Goal: Transaction & Acquisition: Purchase product/service

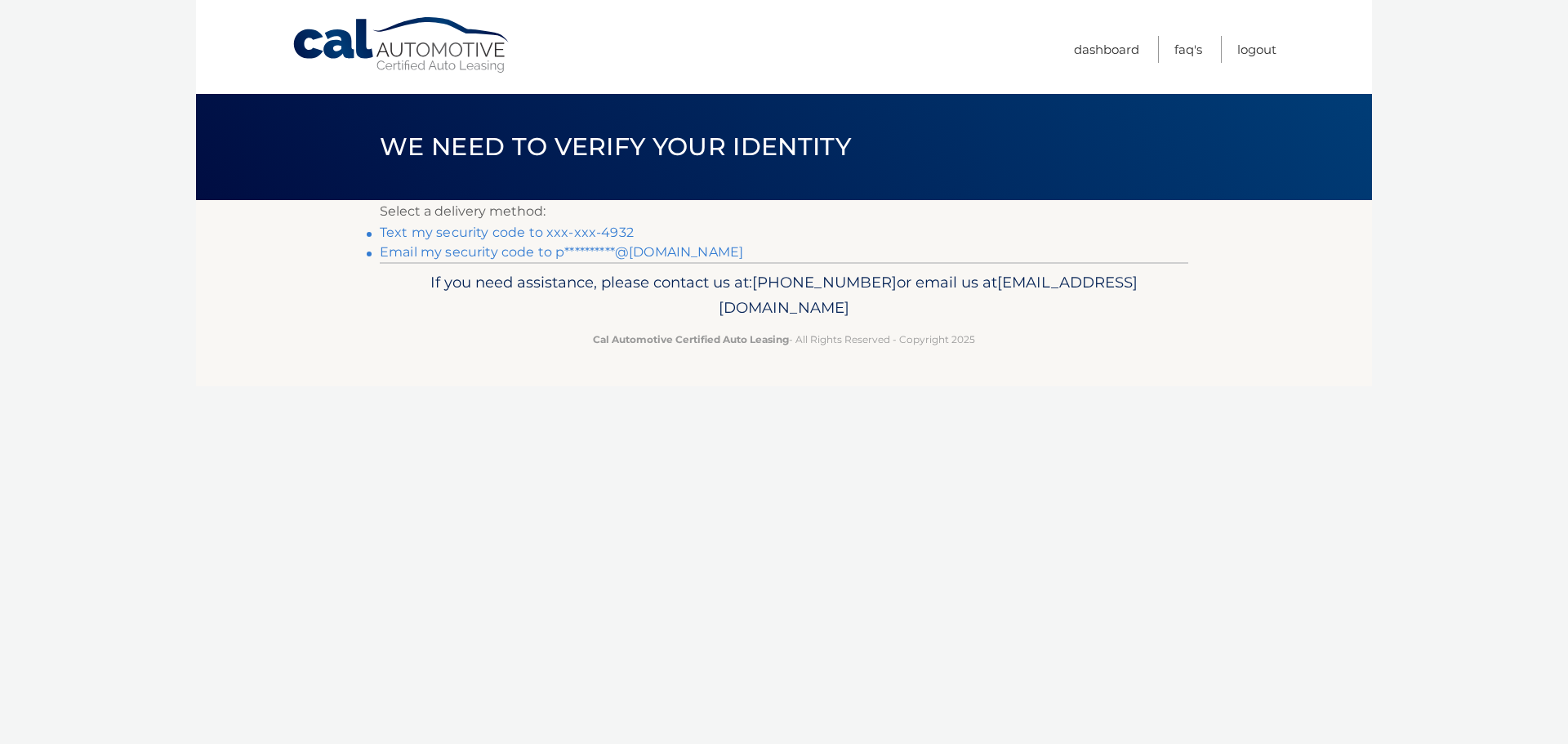
click at [419, 231] on link "Text my security code to xxx-xxx-4932" at bounding box center [506, 232] width 254 height 15
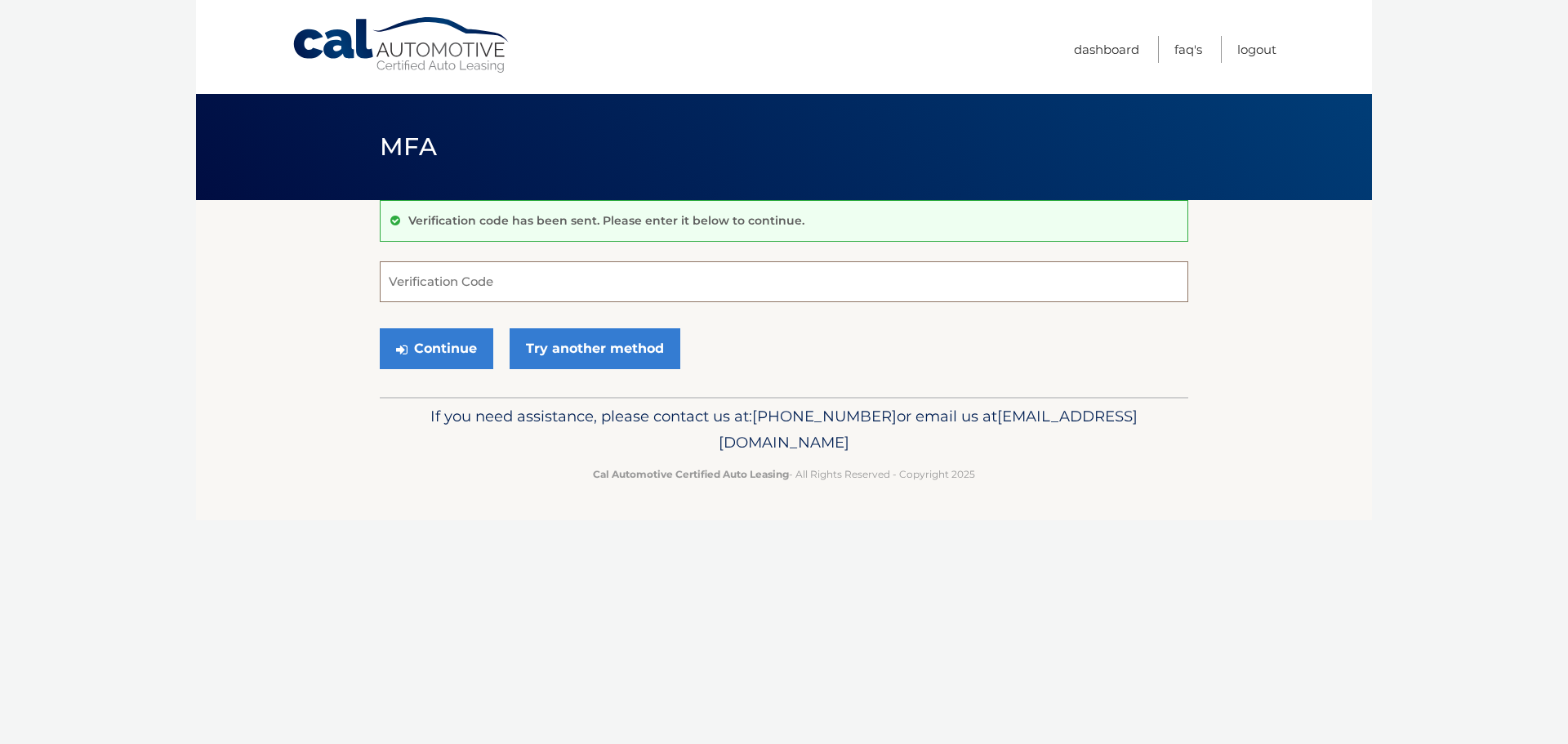
click at [416, 277] on input "Verification Code" at bounding box center [784, 282] width 809 height 41
type input "729819"
click at [408, 342] on button "Continue" at bounding box center [436, 348] width 113 height 41
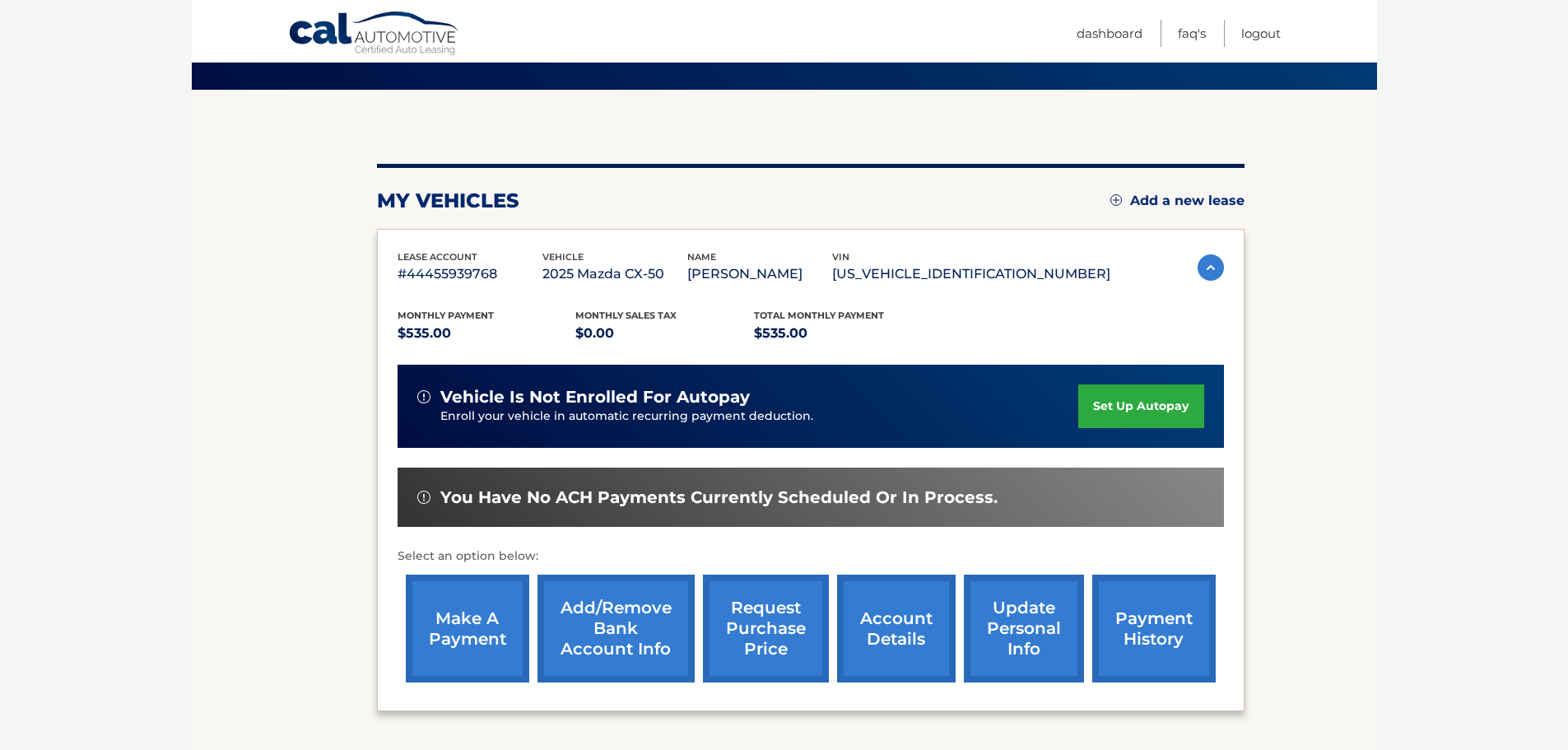
scroll to position [165, 0]
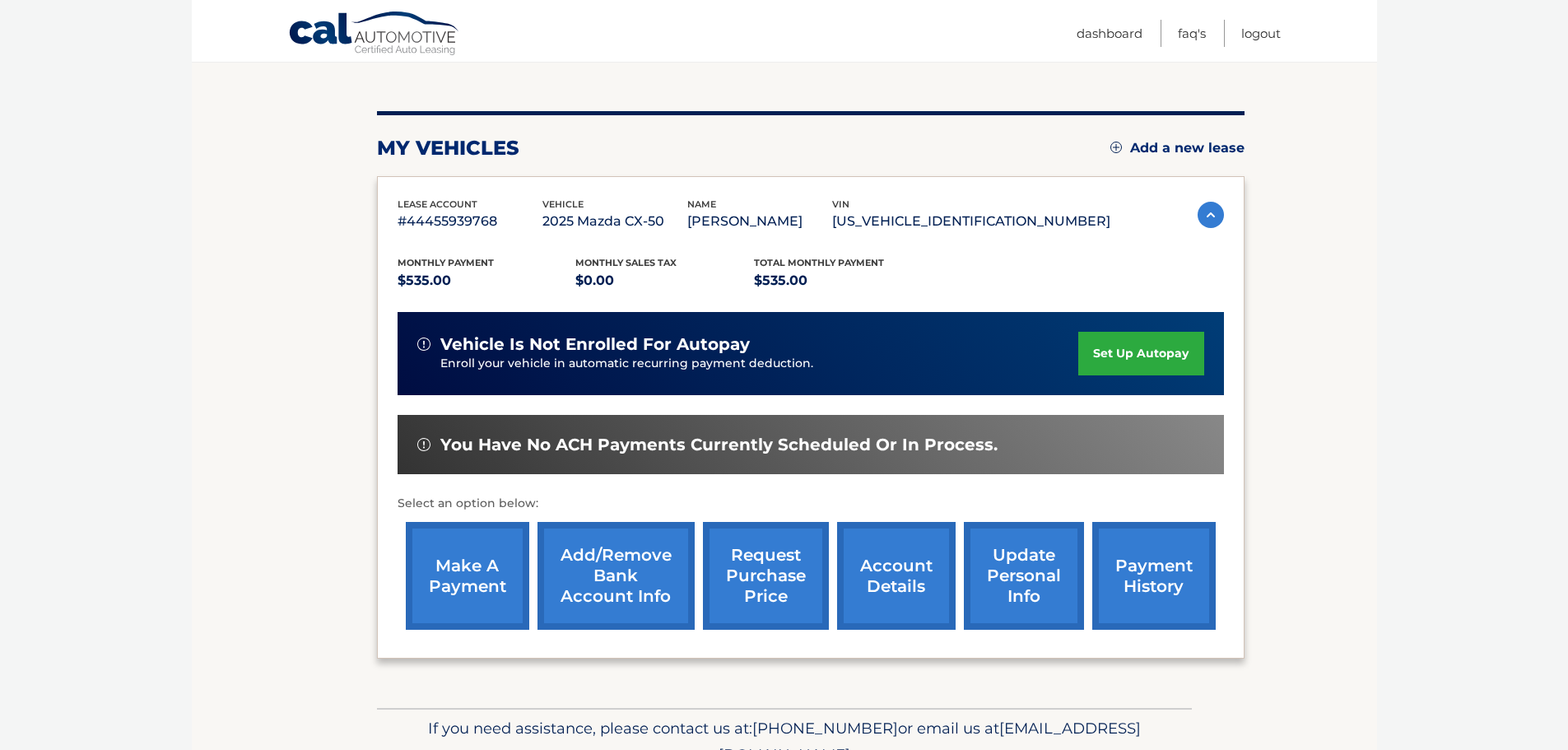
click at [1170, 558] on link "payment history" at bounding box center [1154, 575] width 124 height 107
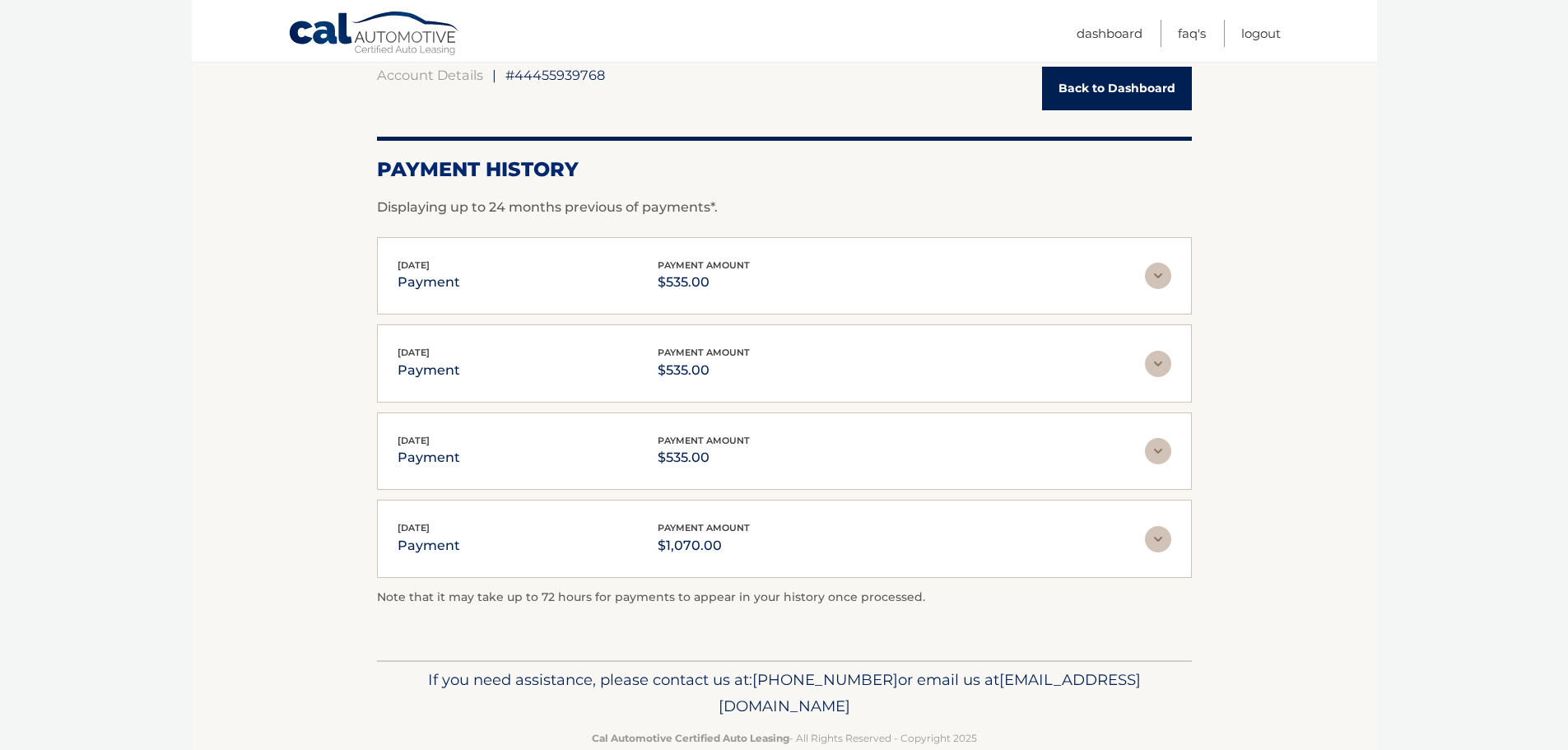
scroll to position [82, 0]
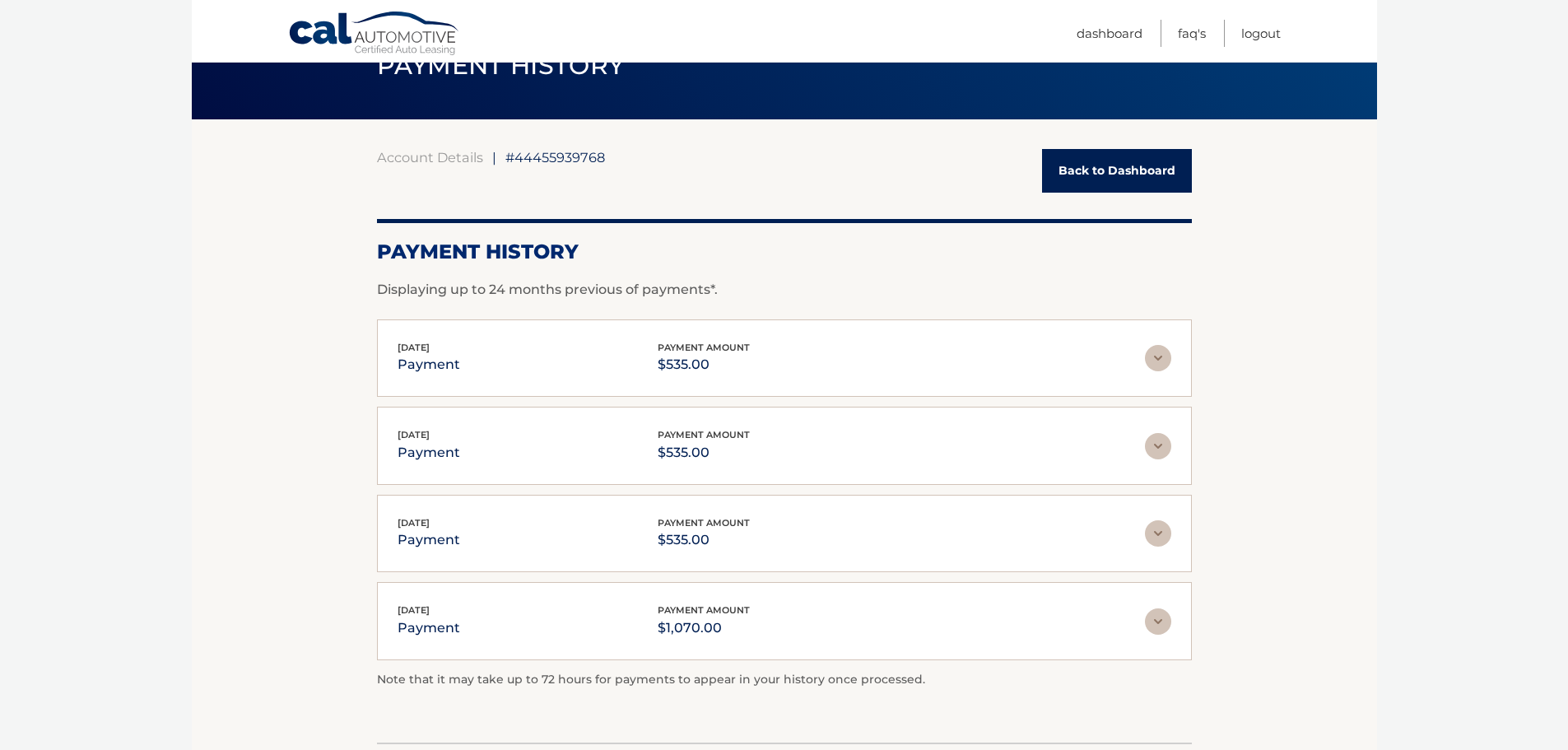
click at [1186, 154] on link "Back to Dashboard" at bounding box center [1117, 170] width 150 height 43
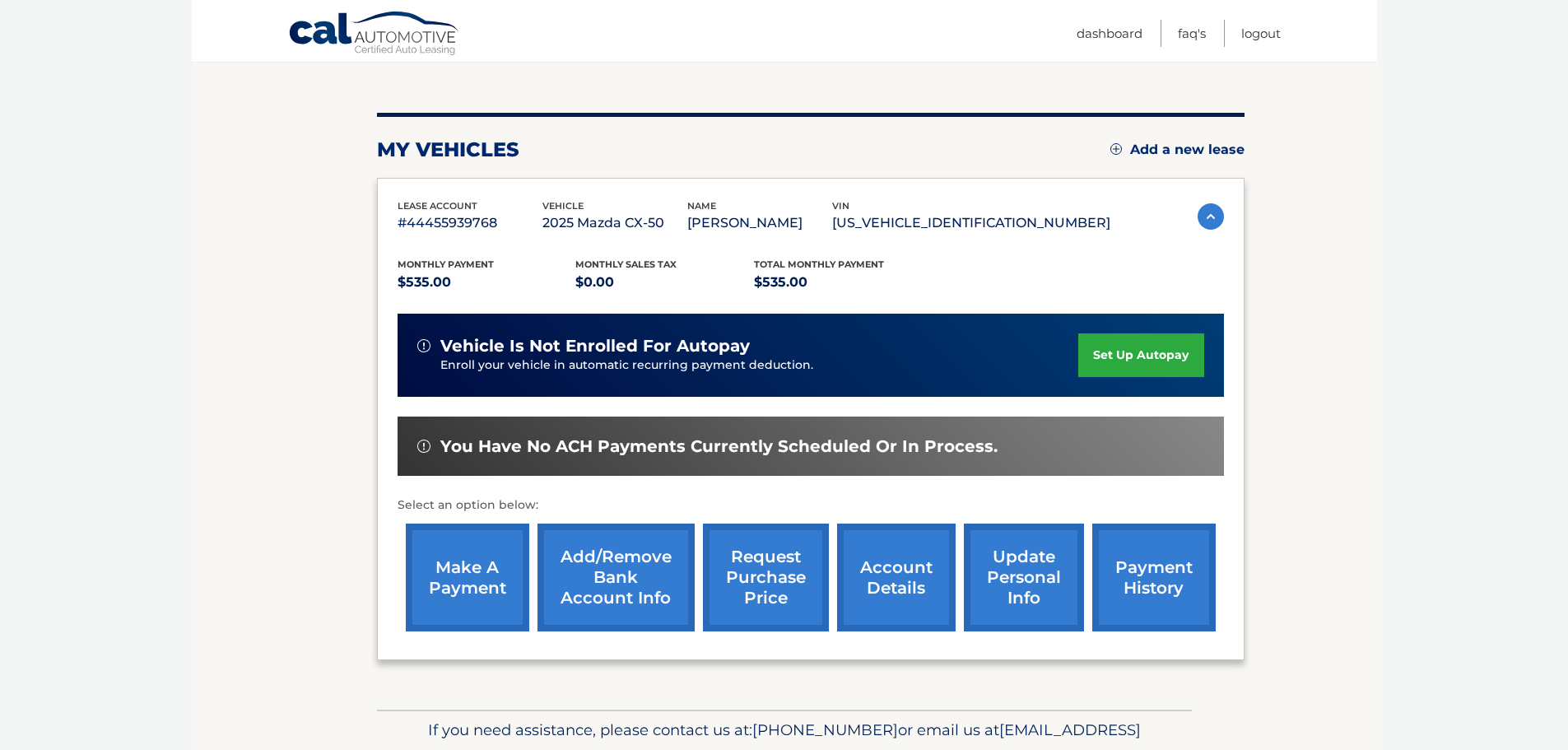
scroll to position [165, 0]
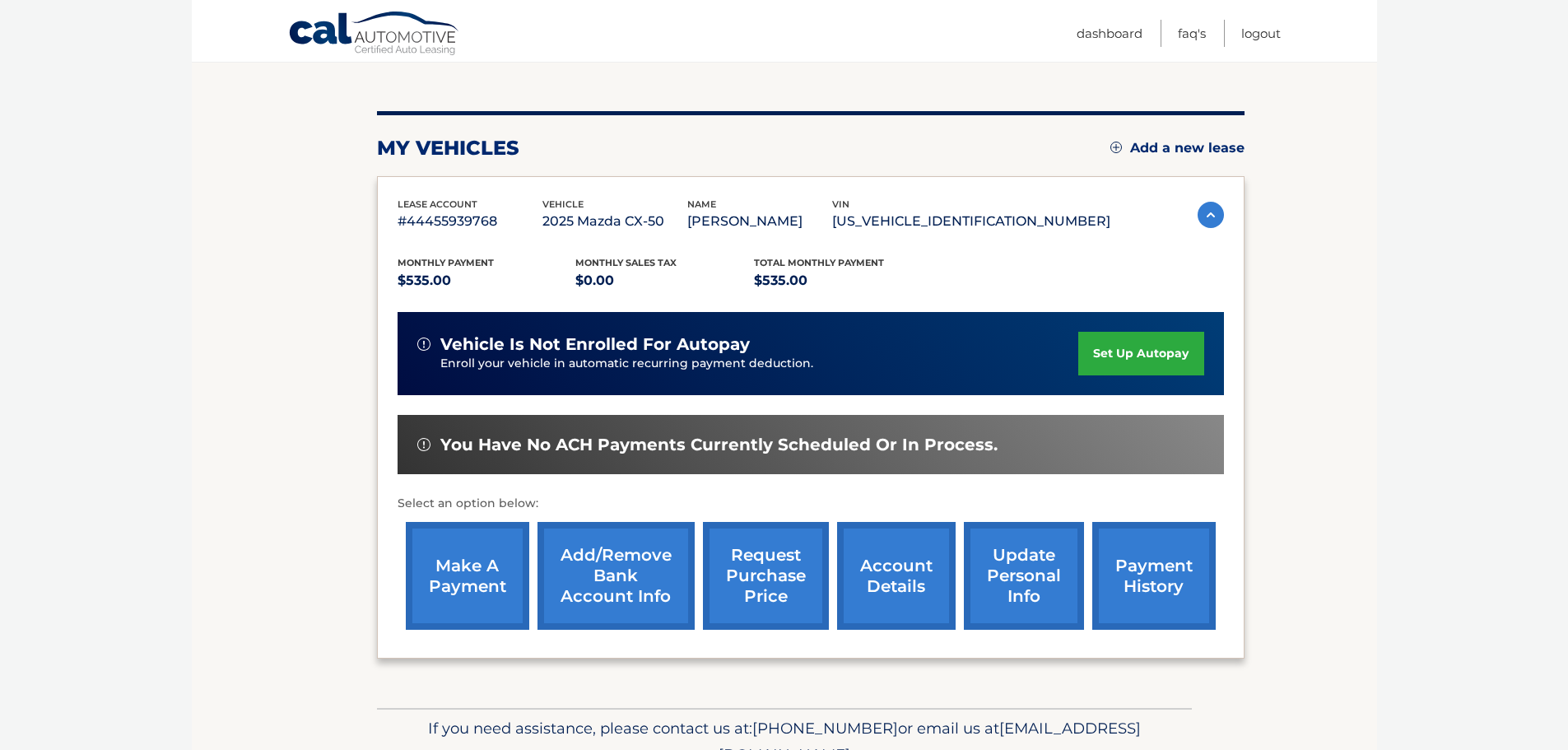
click at [453, 576] on link "make a payment" at bounding box center [467, 575] width 124 height 107
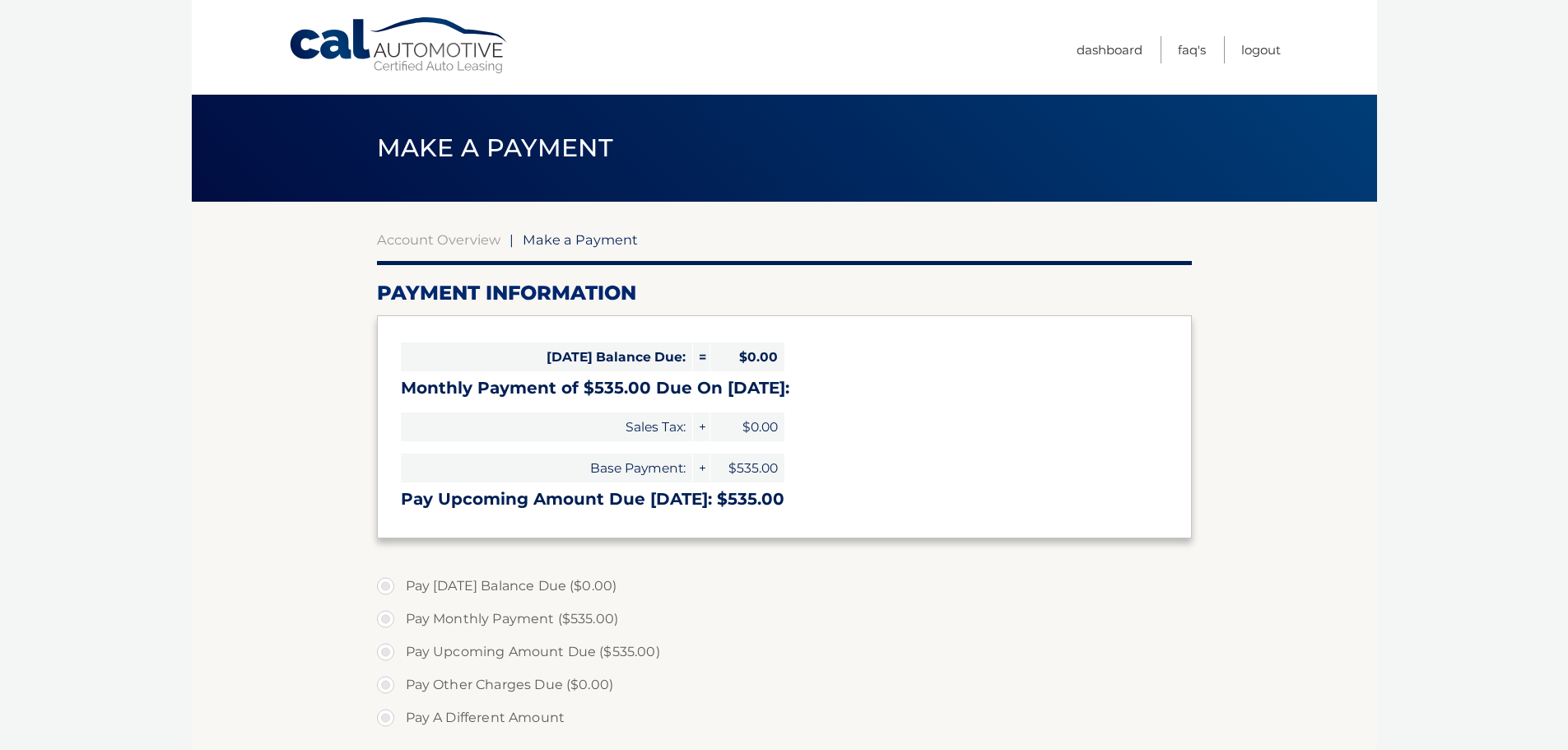
select select "OTI3MTk5MjMtZDJiZS00ZGY0LWI4NjctZjZmOTRhOTUwM2Iy"
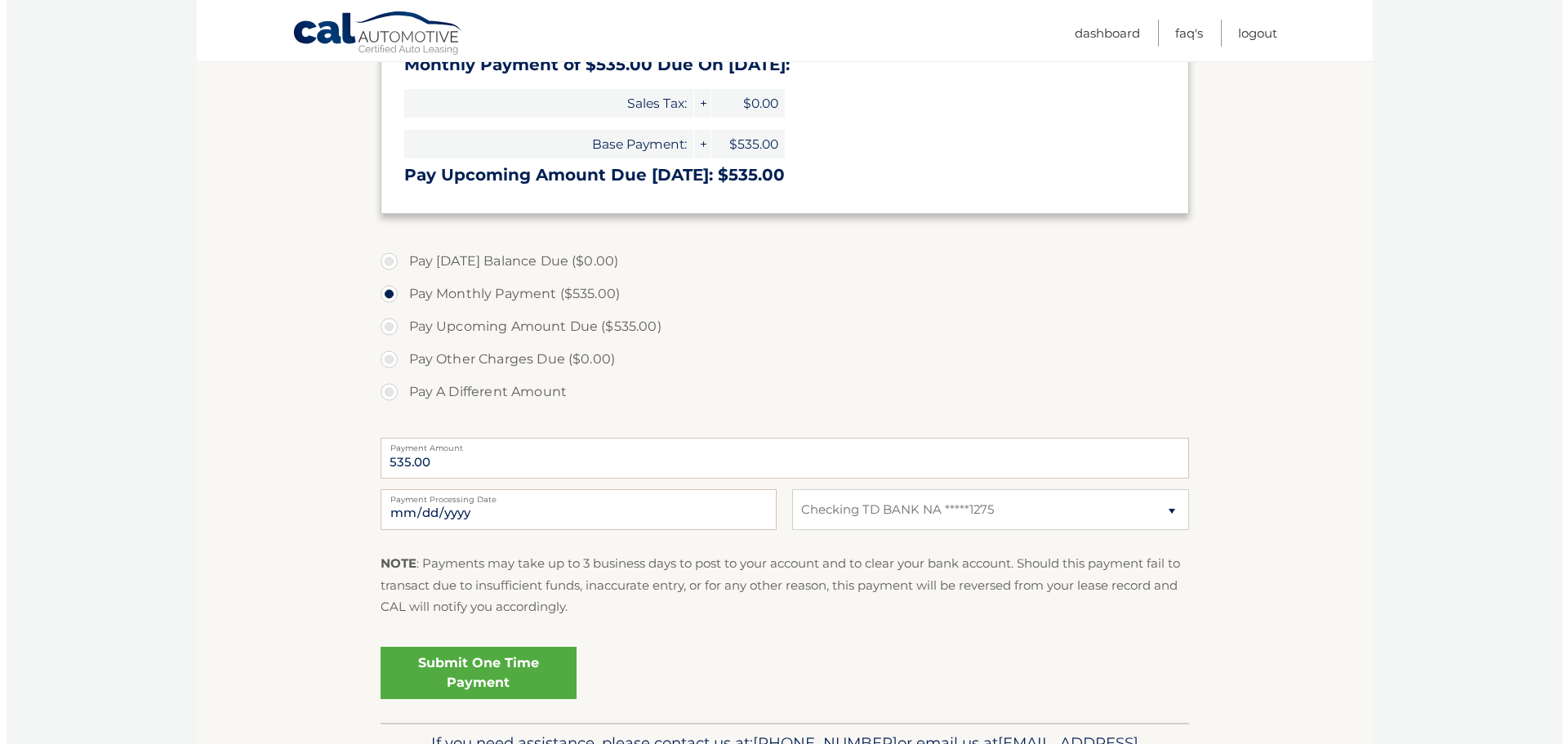
scroll to position [326, 0]
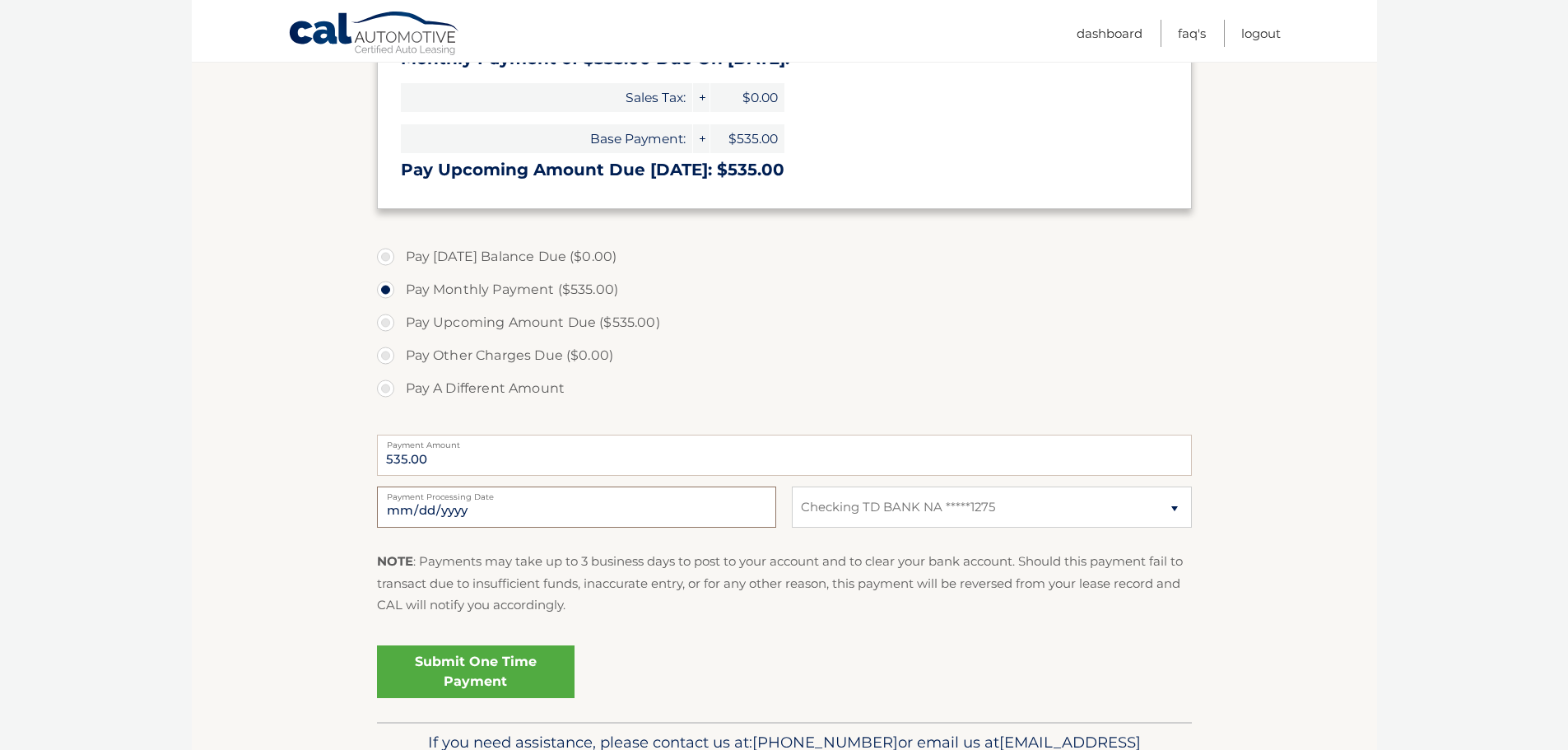
click at [468, 509] on input "[DATE]" at bounding box center [576, 506] width 399 height 41
type input "[DATE]"
click at [475, 671] on link "Submit One Time Payment" at bounding box center [476, 671] width 198 height 53
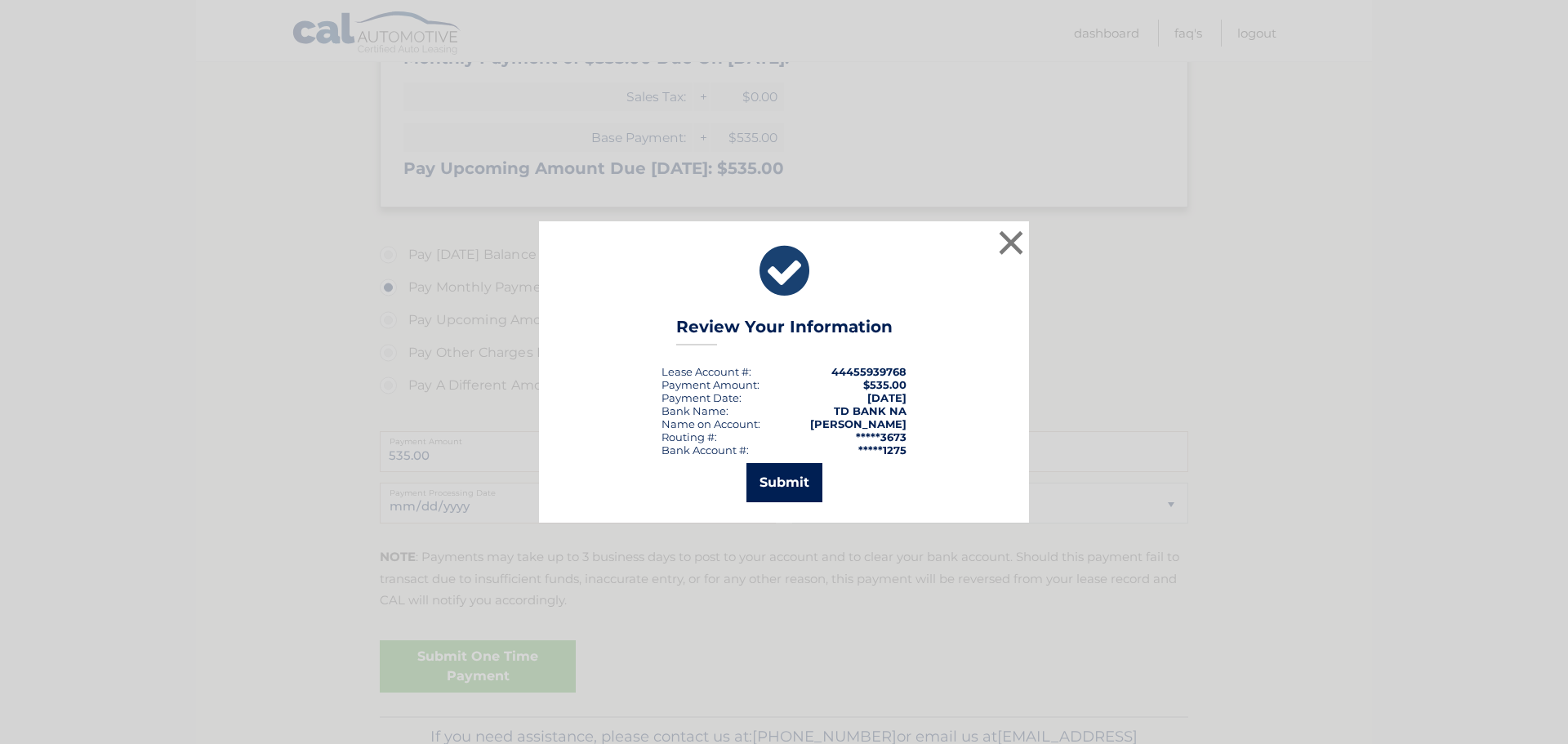
click at [783, 481] on button "Submit" at bounding box center [785, 482] width 76 height 39
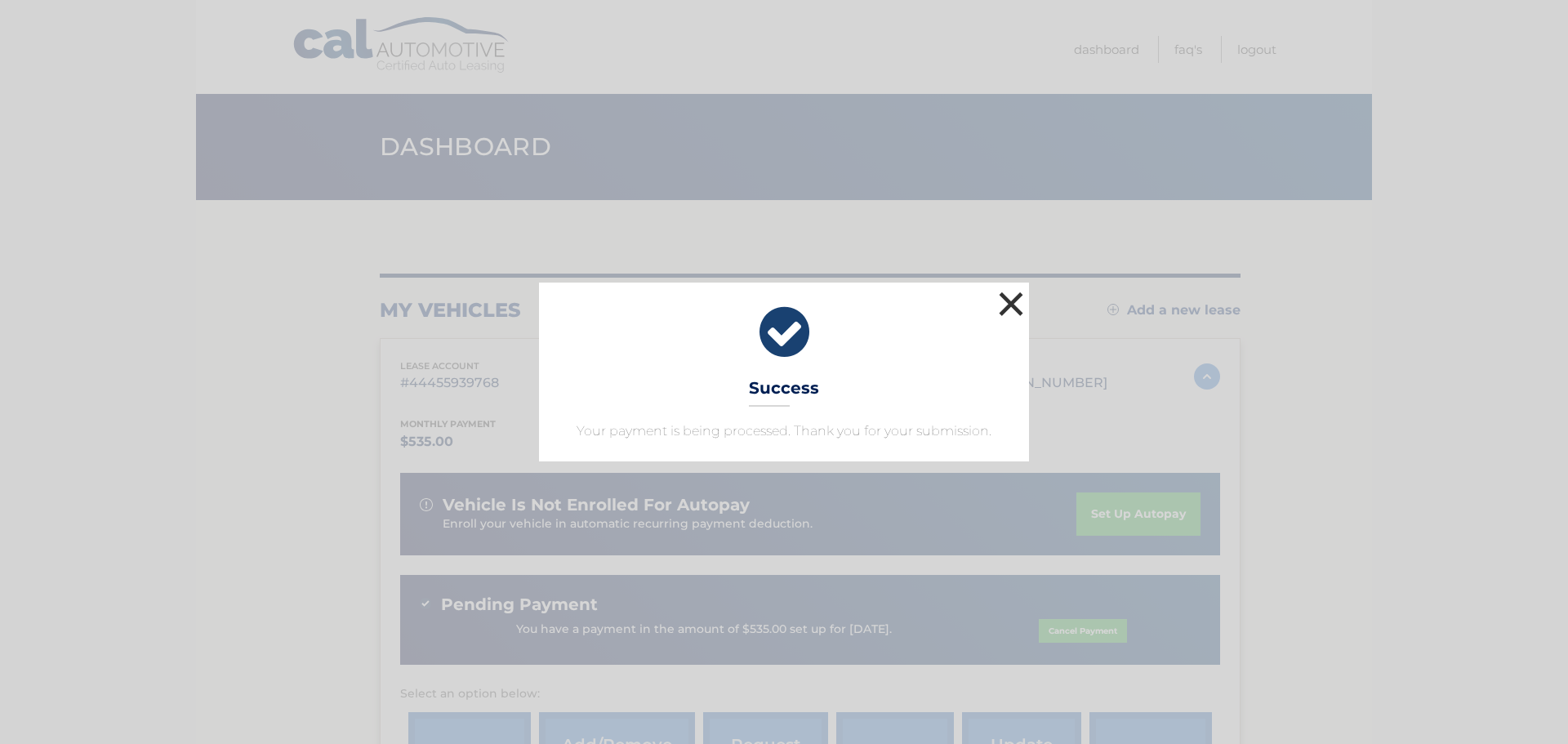
click at [1012, 303] on button "×" at bounding box center [1011, 303] width 32 height 32
